Goal: Task Accomplishment & Management: Complete application form

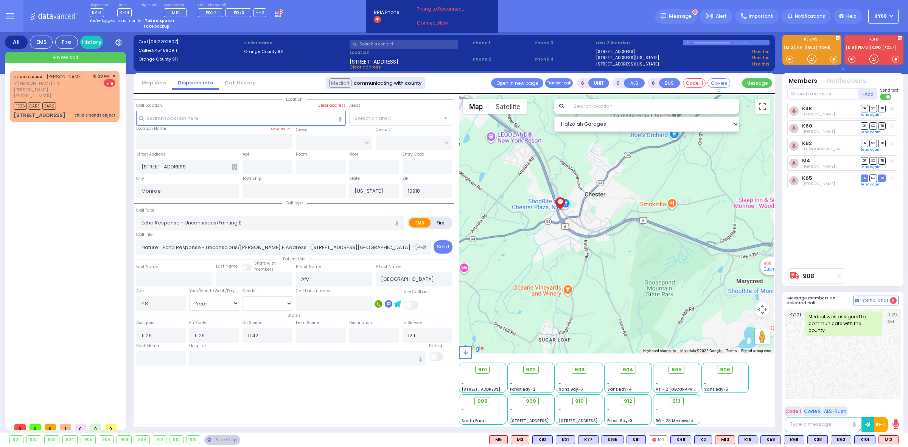
select select "Year"
select select "[DEMOGRAPHIC_DATA]"
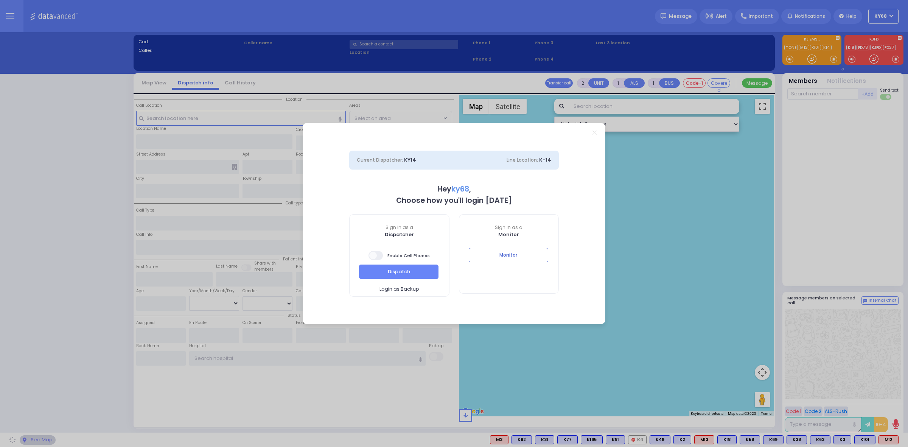
select select "12"
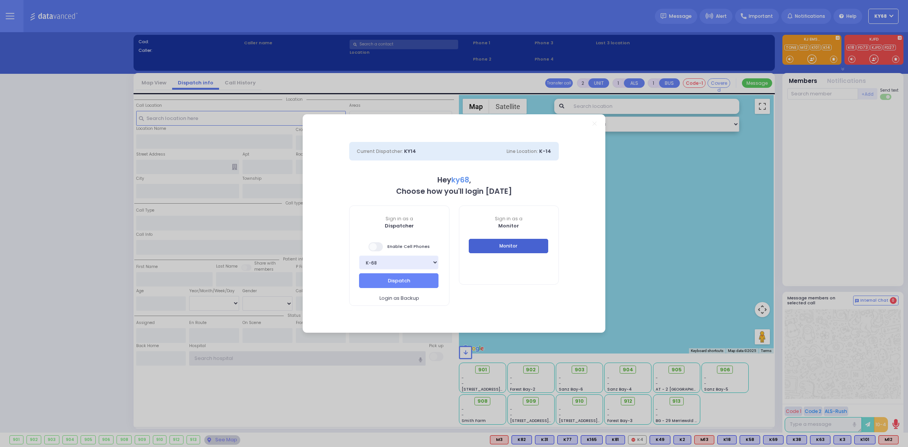
type input "ky68"
click at [513, 249] on button "Monitor" at bounding box center [508, 246] width 79 height 14
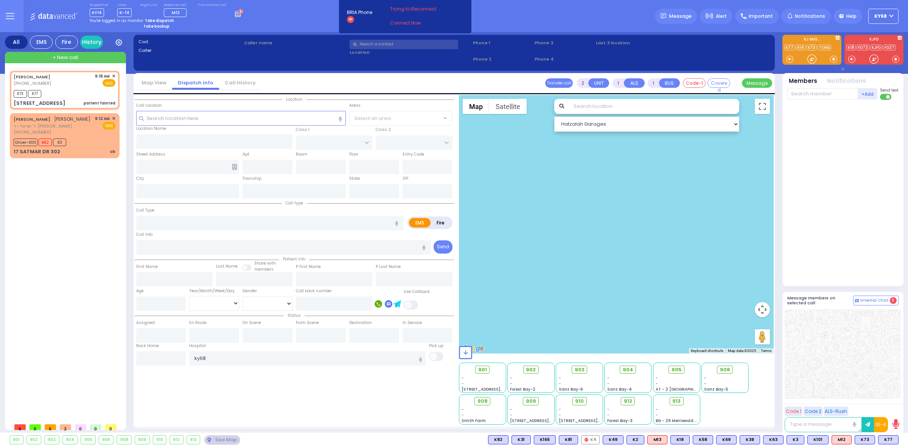
select select
type input "patient fainted"
radio input "true"
type input "SHIMON"
type input "KAUFMAN"
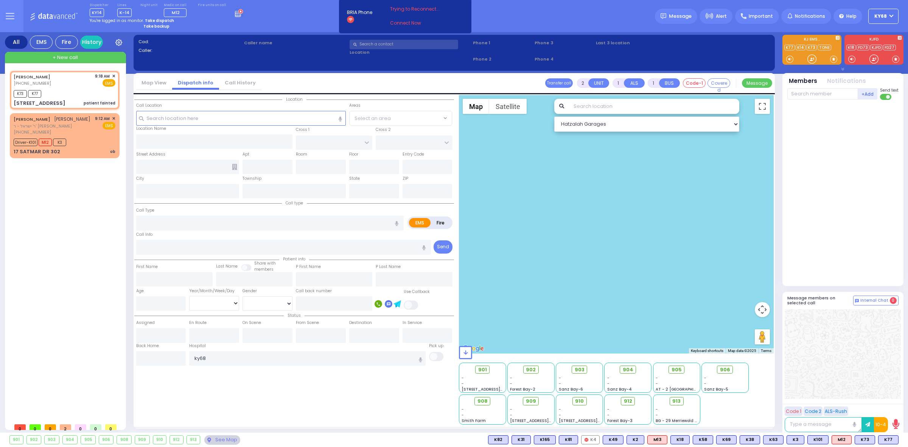
select select
type input "09:18"
type input "09:20"
type input "KERESTIER COURT"
type input "ISRAEL ZUPNICK DR"
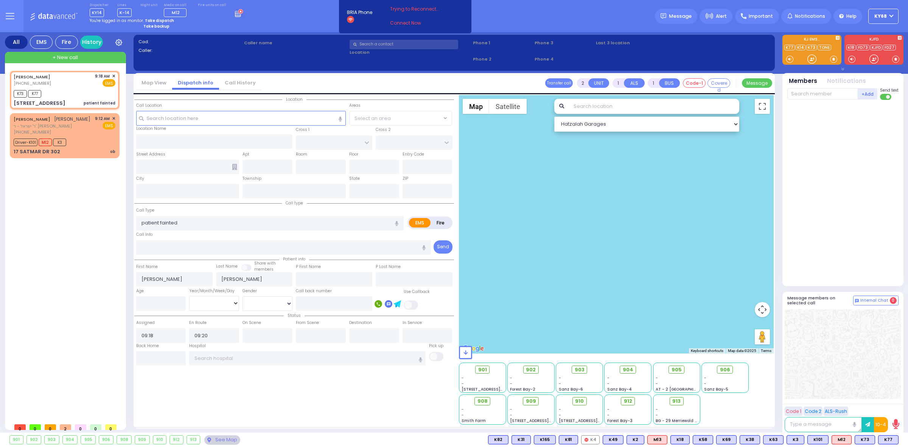
type input "7 Kahan Drive"
type input "4"
type input "Monroe"
type input "[US_STATE]"
type input "10950"
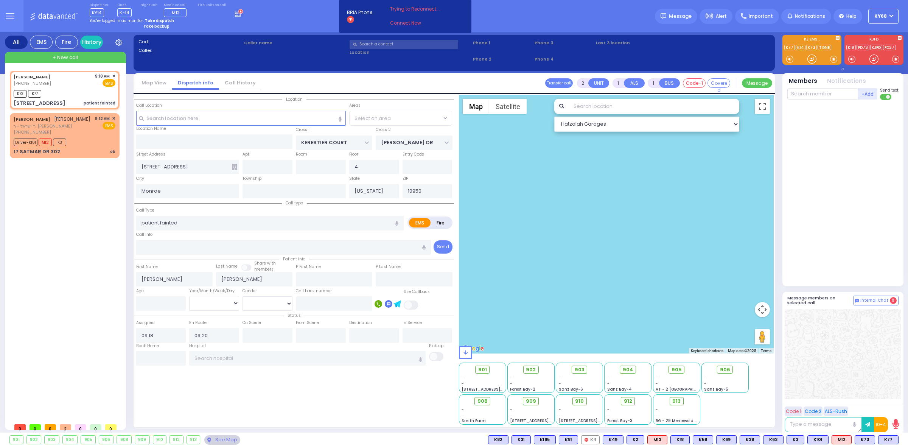
select select "SECTION 4"
select select "Hatzalah Garages"
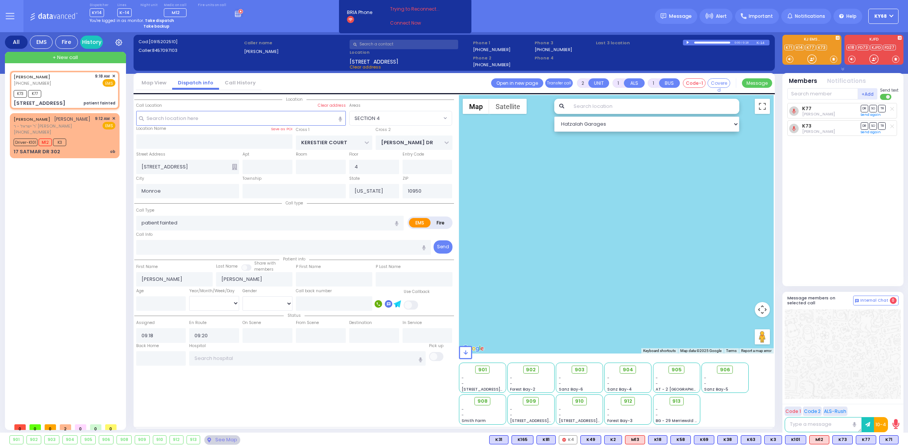
select select
radio input "true"
select select
select select "Hatzalah Garages"
select select "SECTION 4"
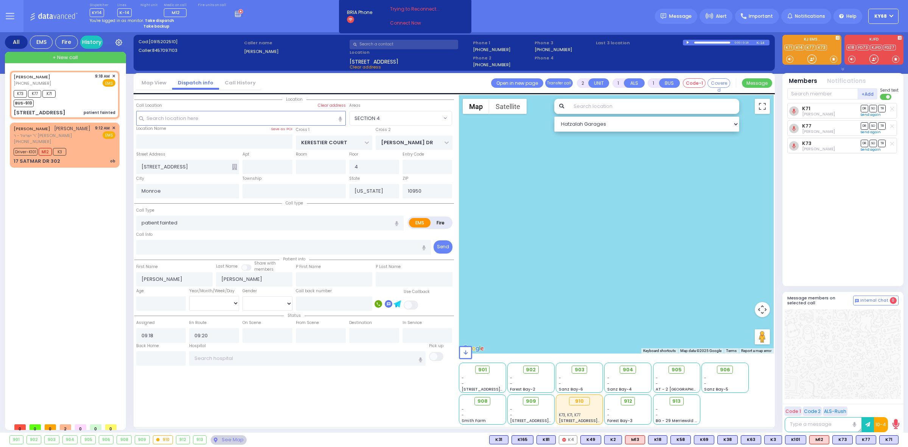
select select
radio input "true"
select select
select select "SECTION 4"
select select "Hatzalah Garages"
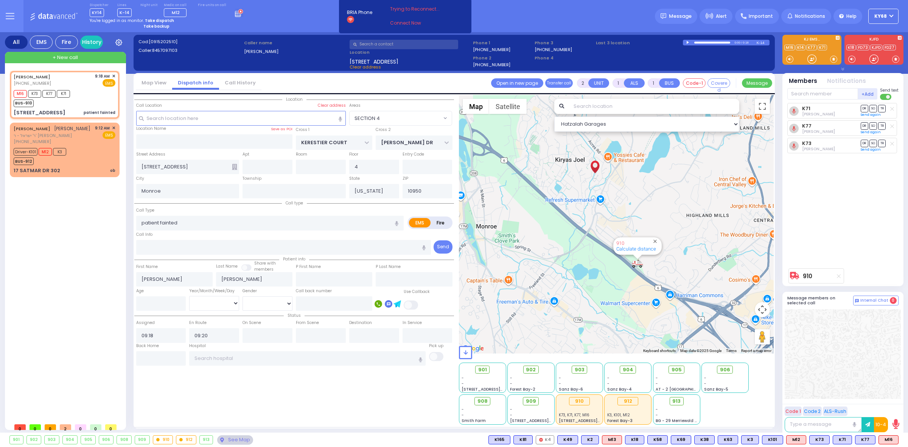
select select
radio input "true"
select select
select select "Hatzalah Garages"
select select "SECTION 4"
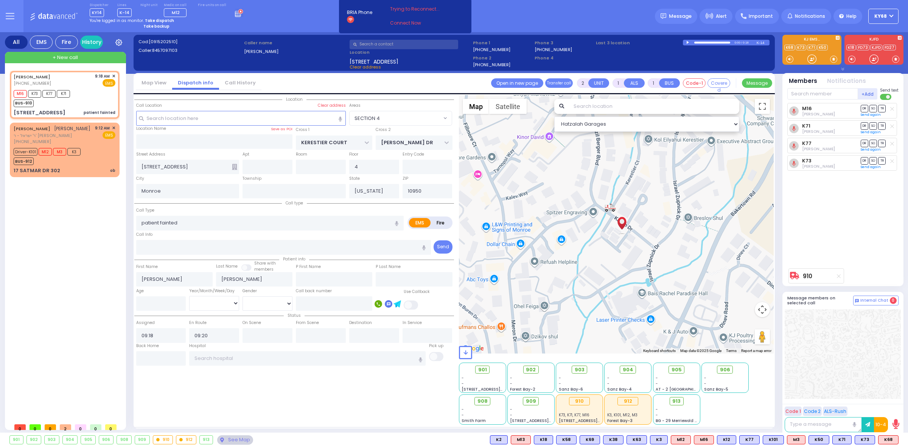
type input "6"
select select
radio input "true"
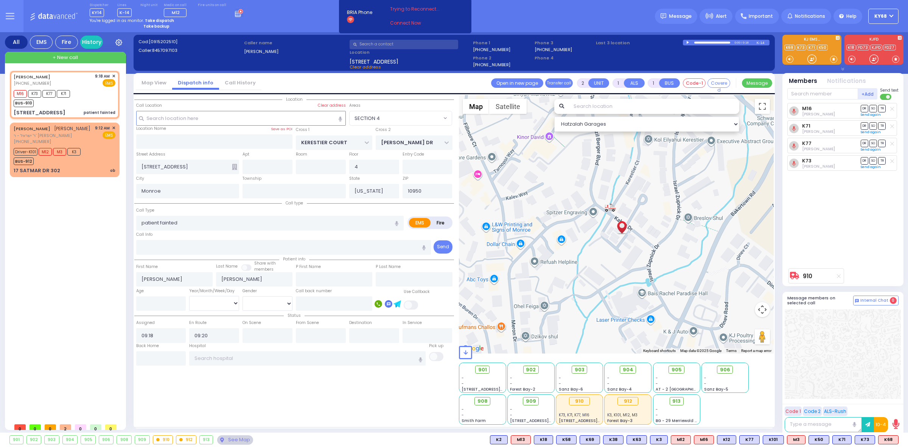
type input "Unknown"
select select "Year"
select select "SECTION 4"
select select "Hatzalah Garages"
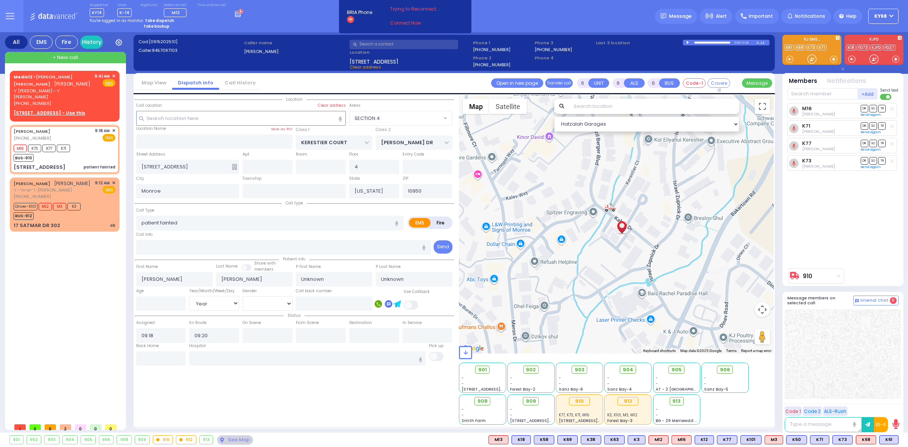
select select
radio input "true"
type input "Frumer"
type input "Friedman"
type input "14"
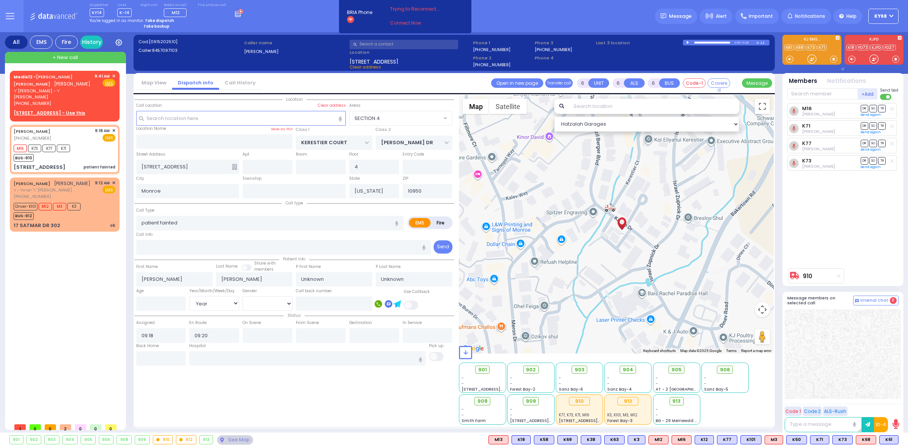
select select "Year"
select select
radio input "true"
select select "Year"
select select "SECTION 4"
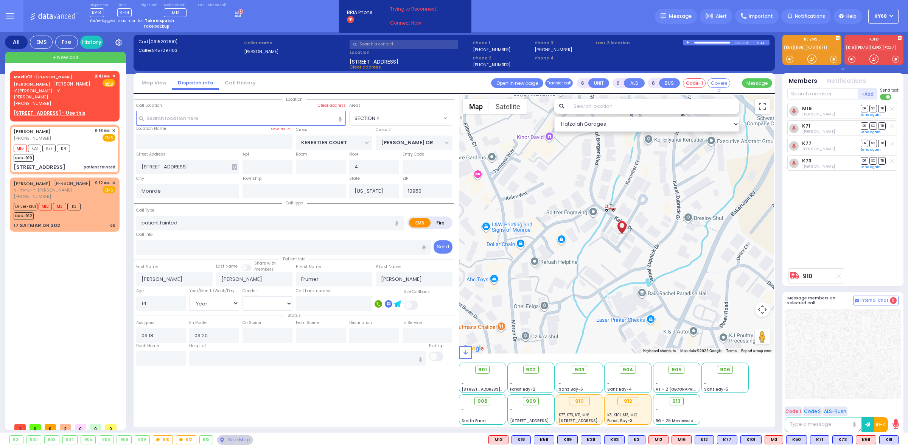
select select "Hatzalah Garages"
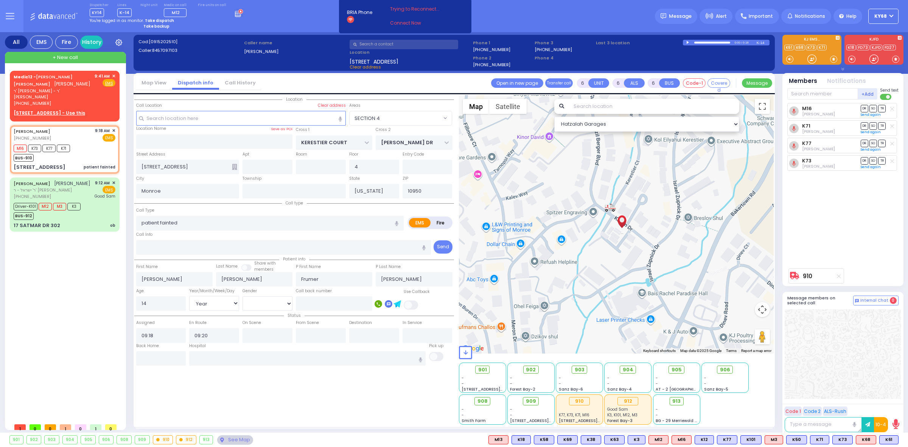
select select
radio input "true"
select select "Year"
select select "SECTION 4"
select select "Hatzalah Garages"
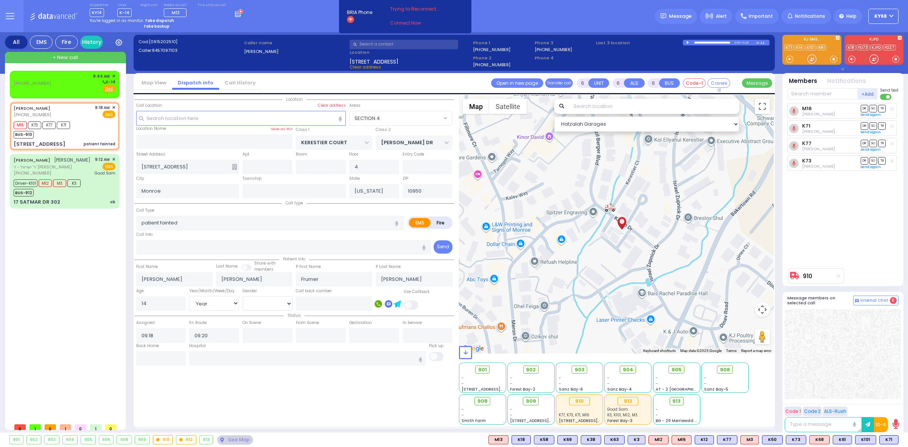
select select
radio input "true"
select select "Year"
radio input "true"
select select "Year"
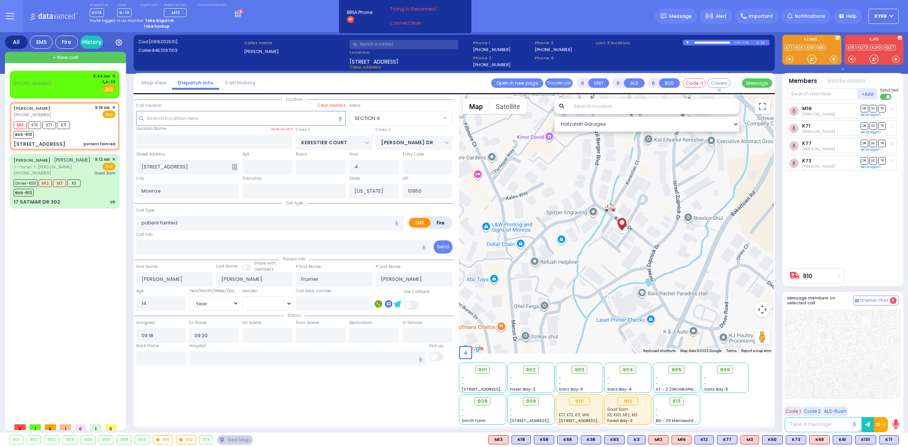
select select "SECTION 4"
select select "Hatzalah Garages"
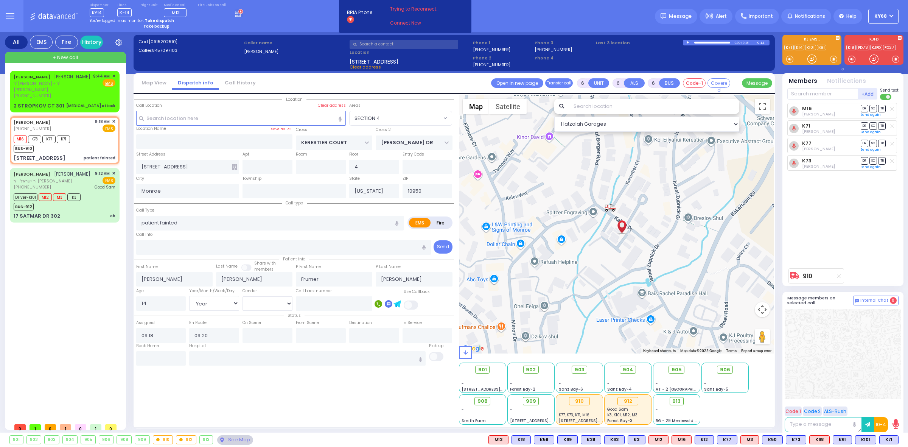
select select
radio input "true"
select select "Year"
radio input "true"
select select "Year"
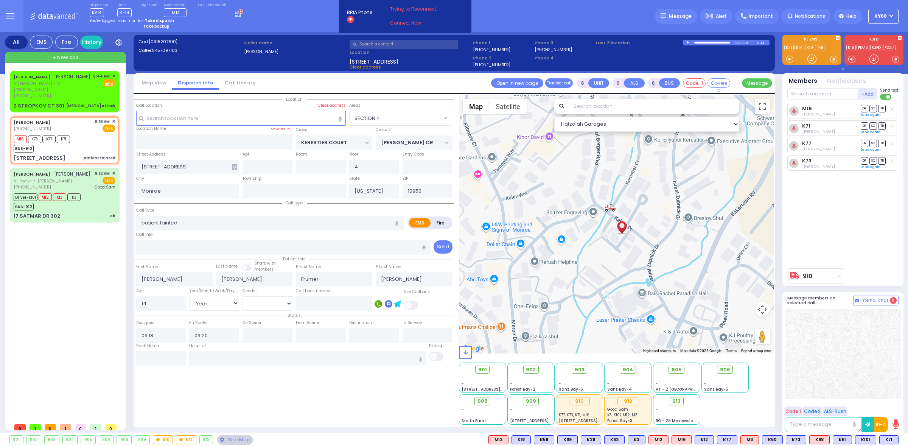
select select "SECTION 4"
select select "Hatzalah Garages"
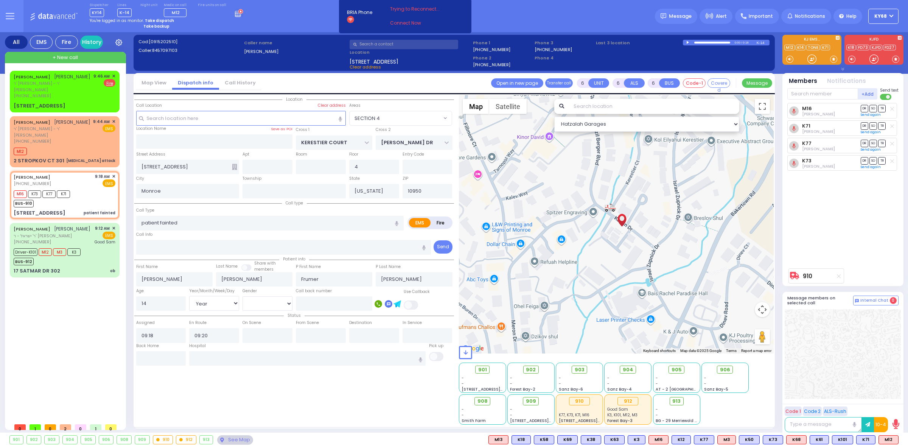
select select
radio input "true"
select select "Year"
select select "SECTION 4"
select select "Hatzalah Garages"
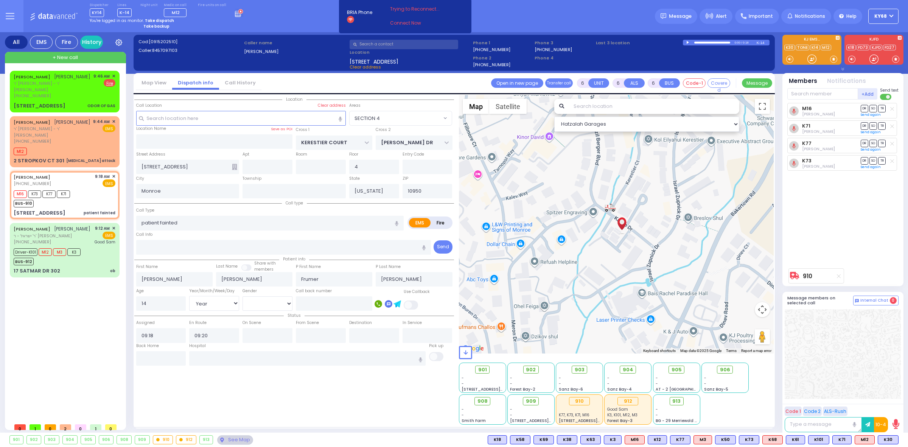
select select
radio input "true"
select select "Year"
radio input "true"
select select "Year"
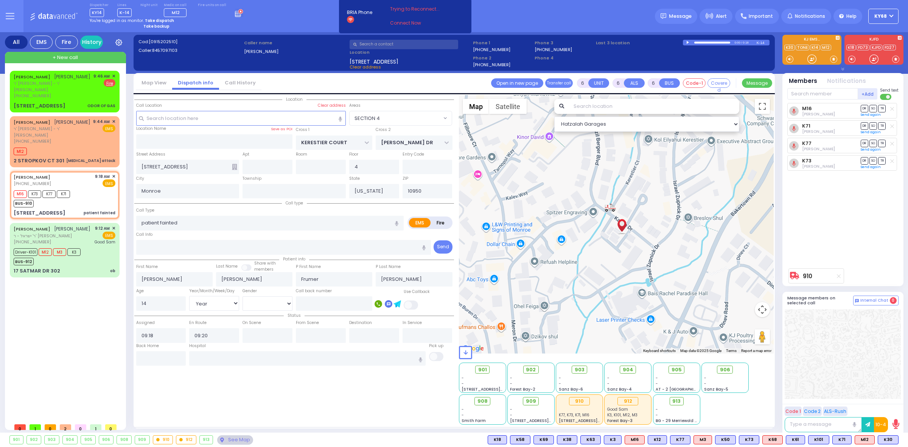
radio input "true"
select select "Year"
select select
select select "Hatzalah Garages"
radio input "true"
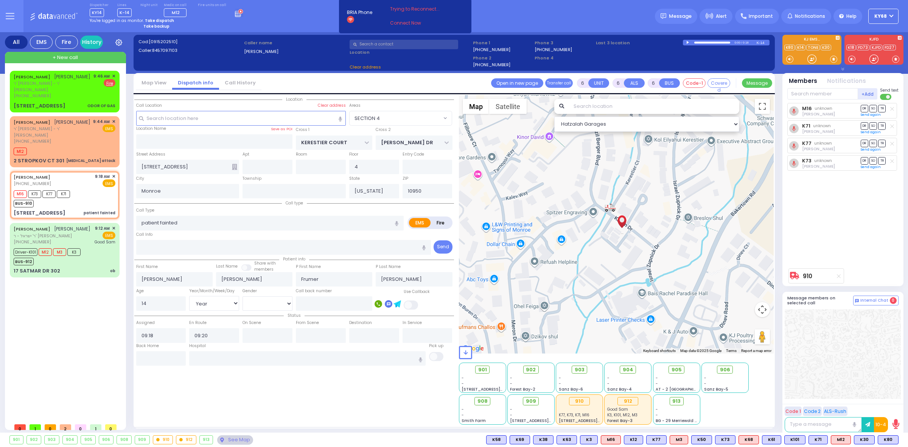
select select "Year"
select select "SECTION 4"
select select "Hatzalah Garages"
select select
radio input "true"
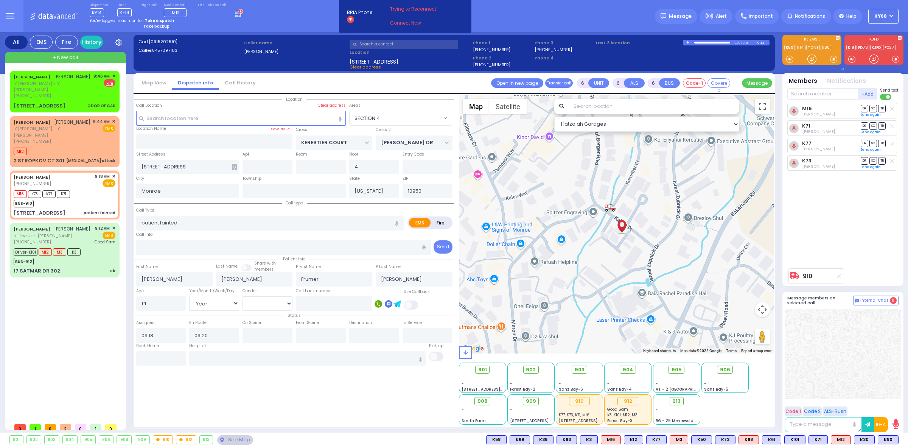
select select "Year"
radio input "true"
select select "Year"
radio input "true"
select select "Year"
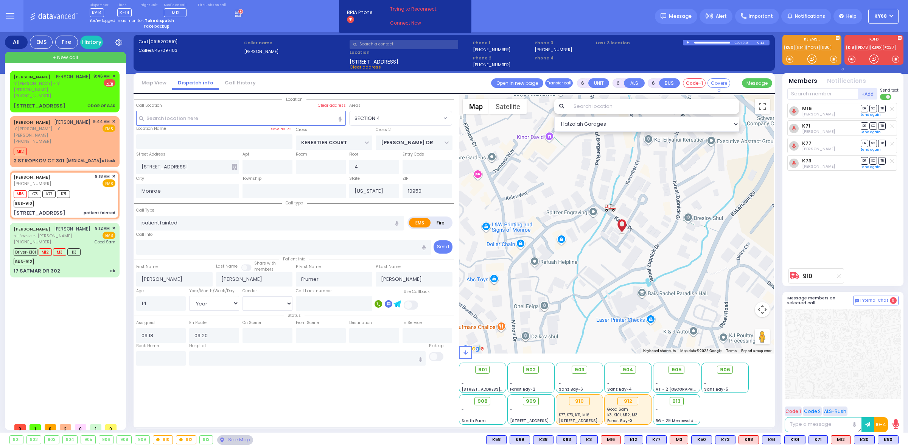
select select "SECTION 4"
select select "Hatzalah Garages"
